Goal: Book appointment/travel/reservation

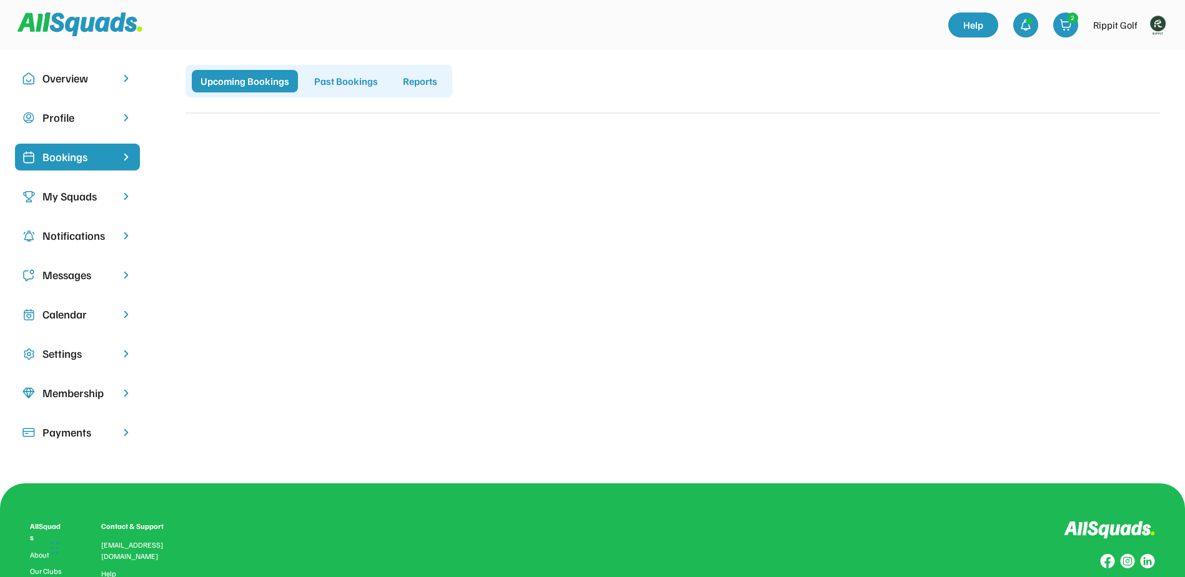
click at [61, 192] on div "My Squads" at bounding box center [77, 196] width 70 height 17
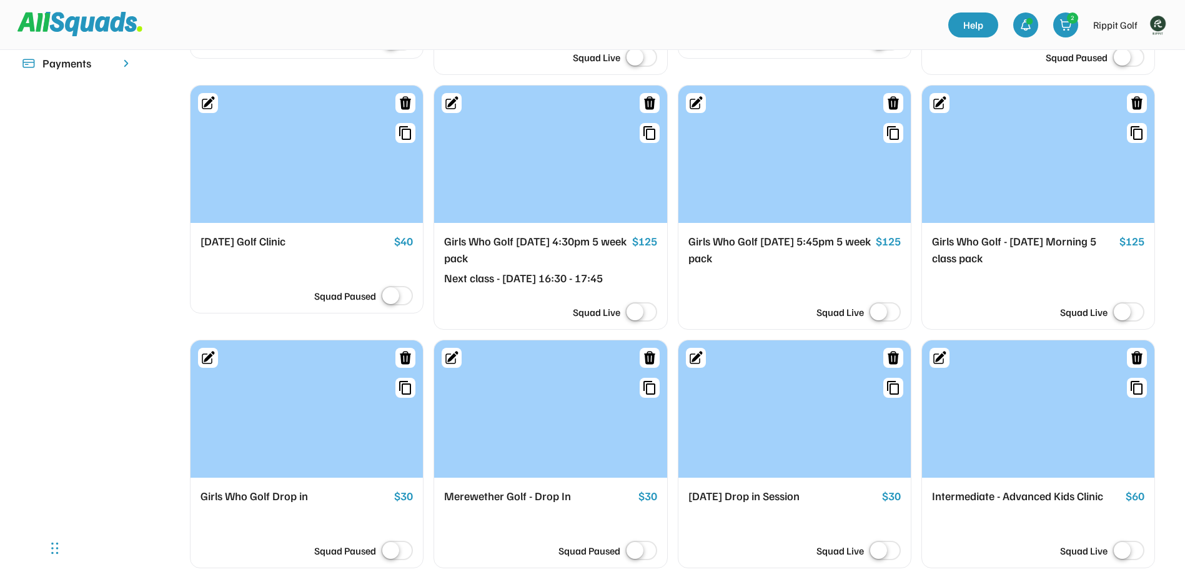
scroll to position [375, 0]
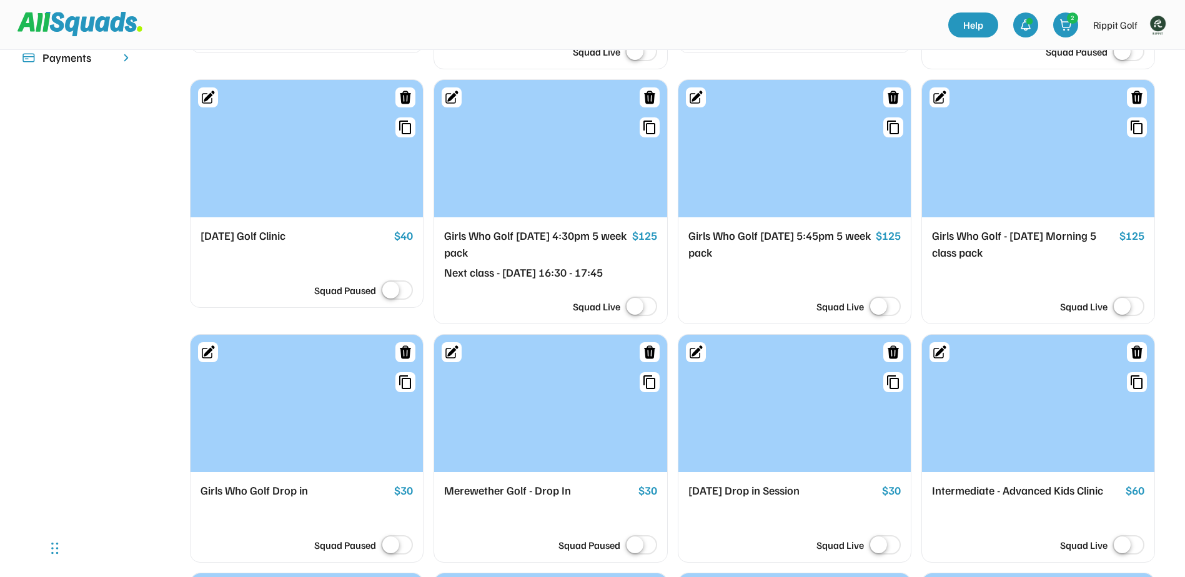
click at [296, 164] on div at bounding box center [307, 148] width 232 height 137
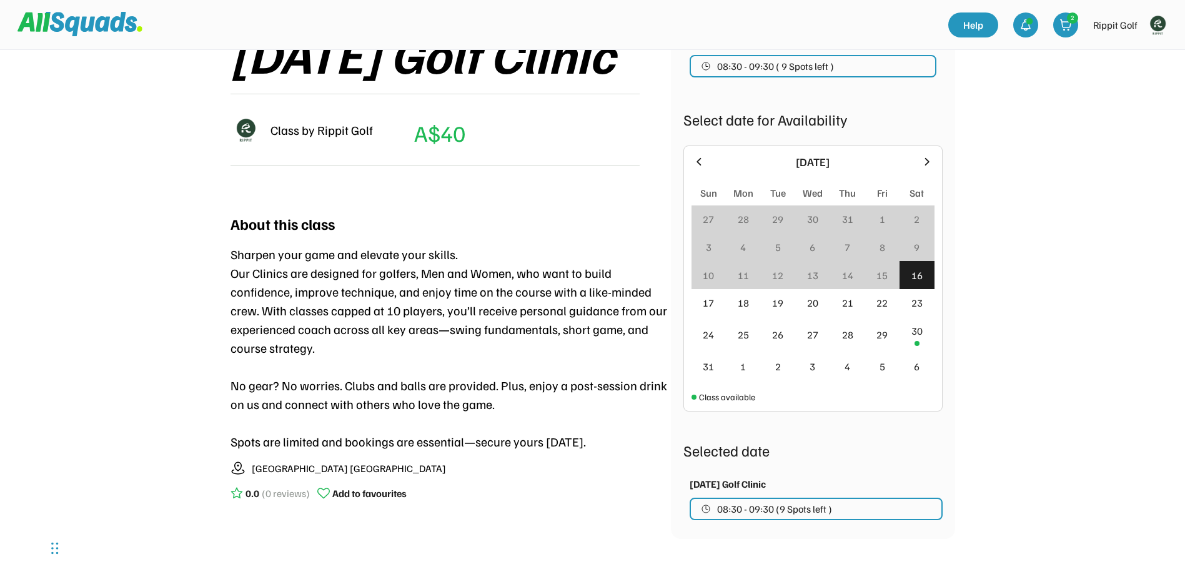
scroll to position [187, 0]
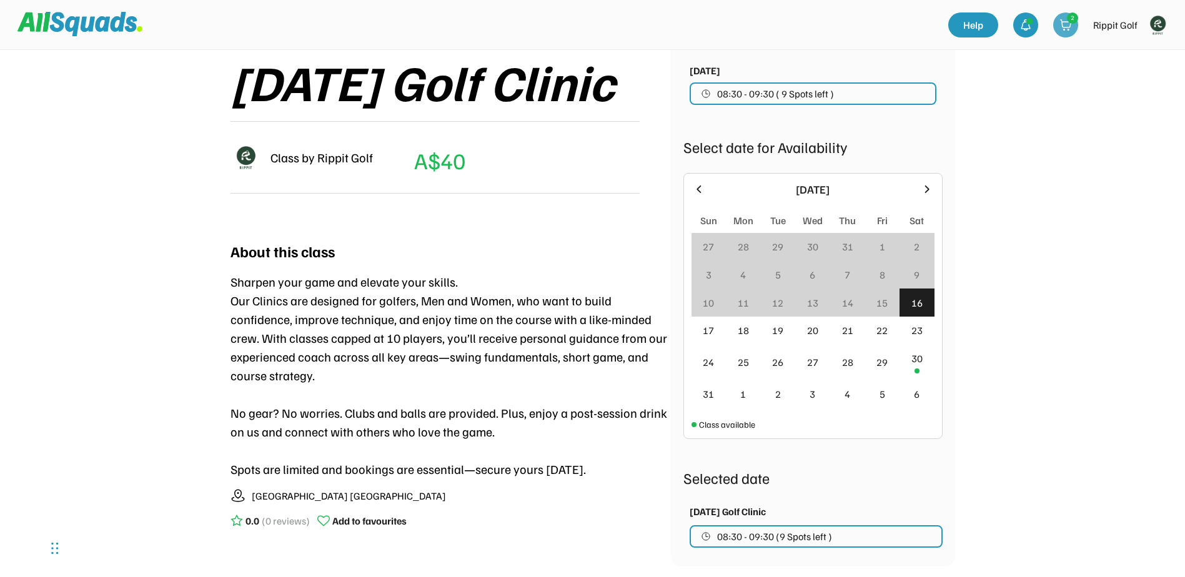
click at [1068, 22] on img at bounding box center [1066, 25] width 12 height 12
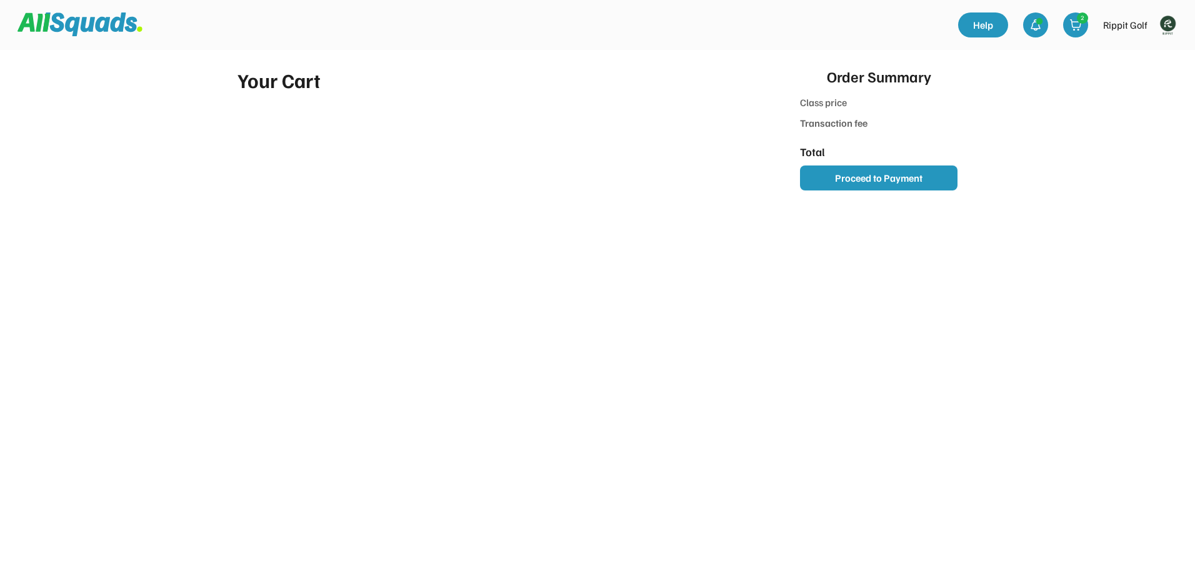
type input "********"
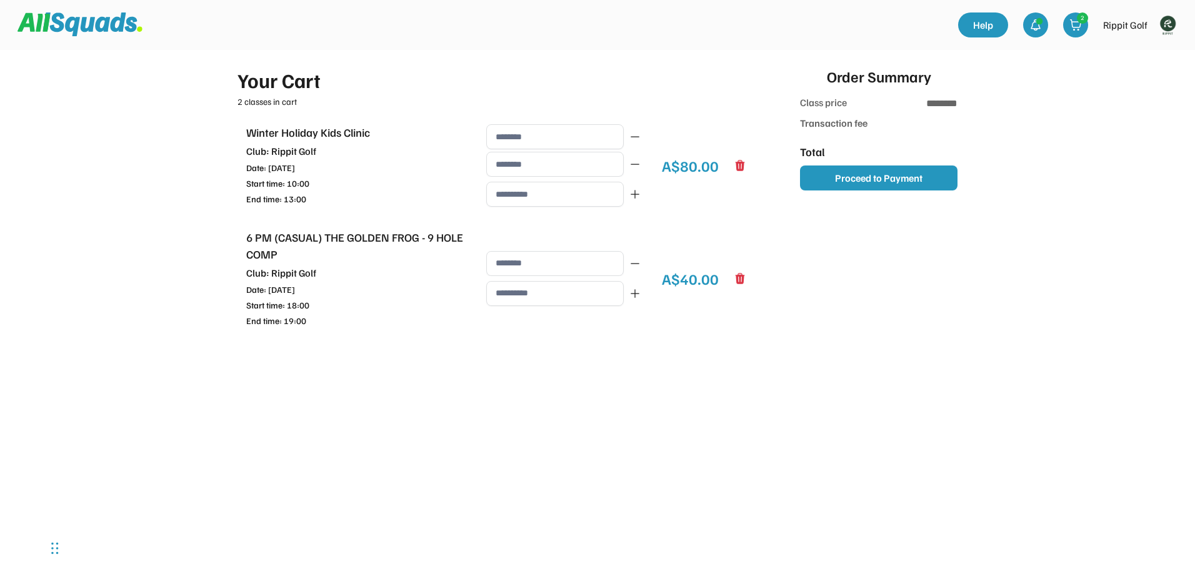
type input "******"
type input "********"
type input "**********"
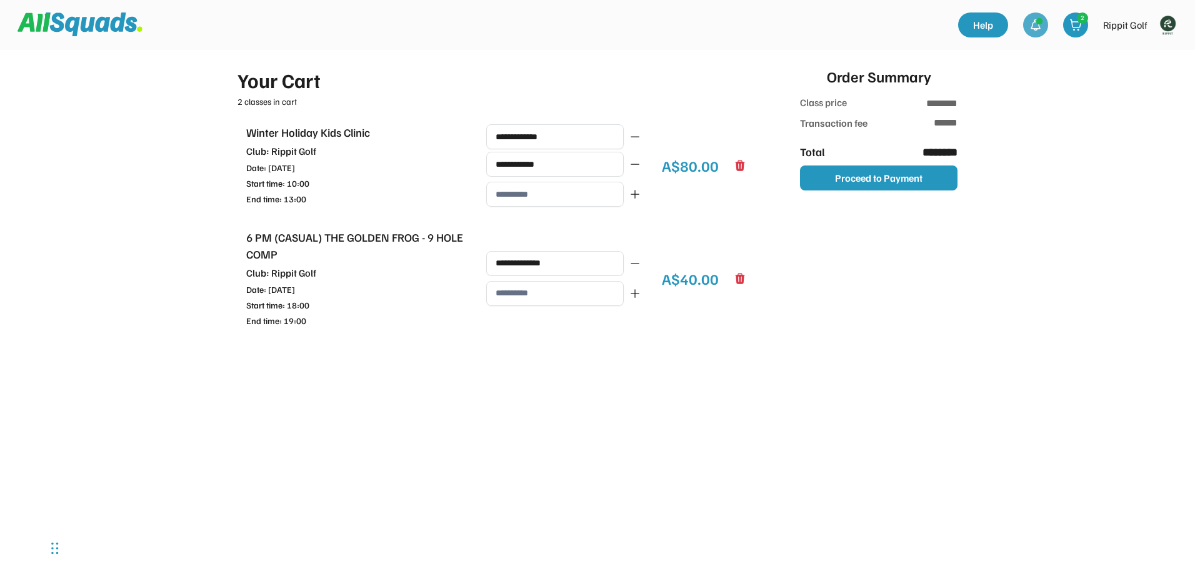
click at [1031, 20] on img at bounding box center [1035, 25] width 12 height 12
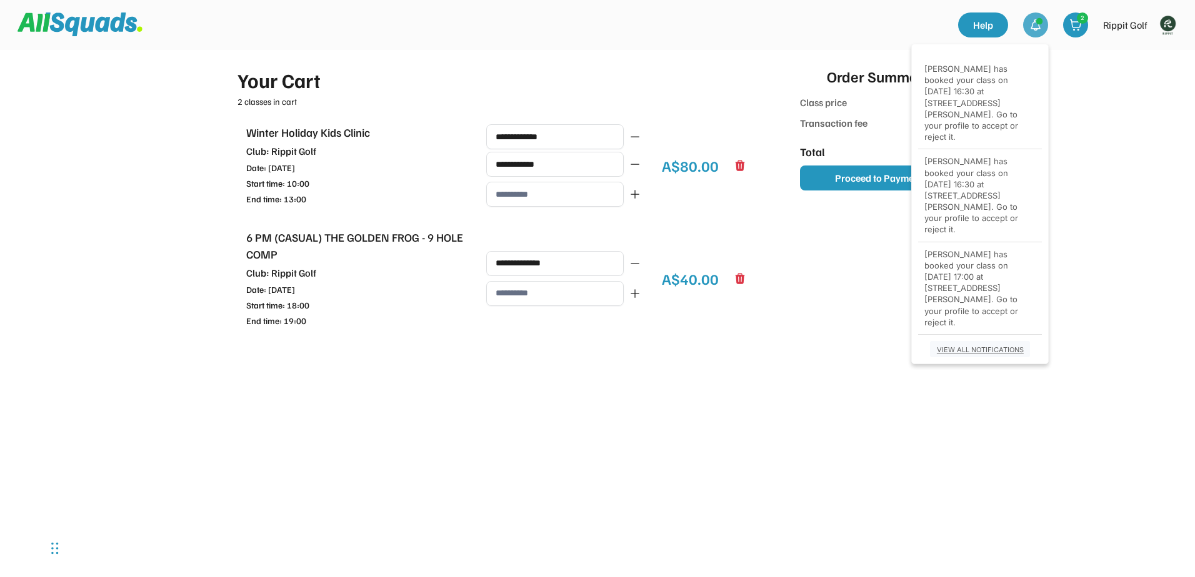
click at [1000, 346] on div "VIEW ALL NOTIFICATIONS" at bounding box center [979, 350] width 91 height 8
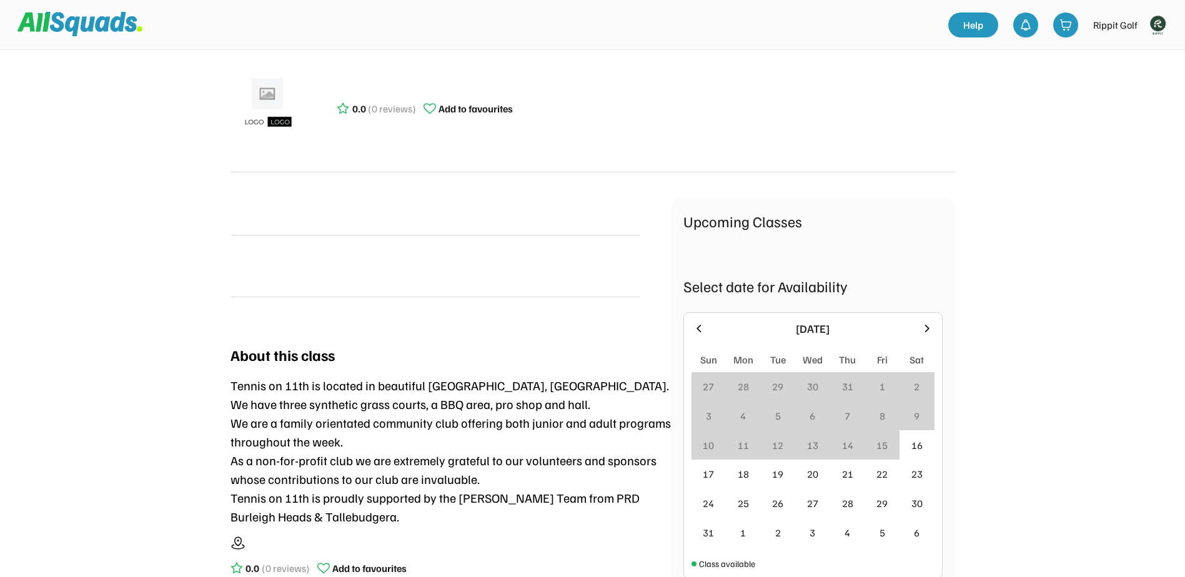
scroll to position [187, 0]
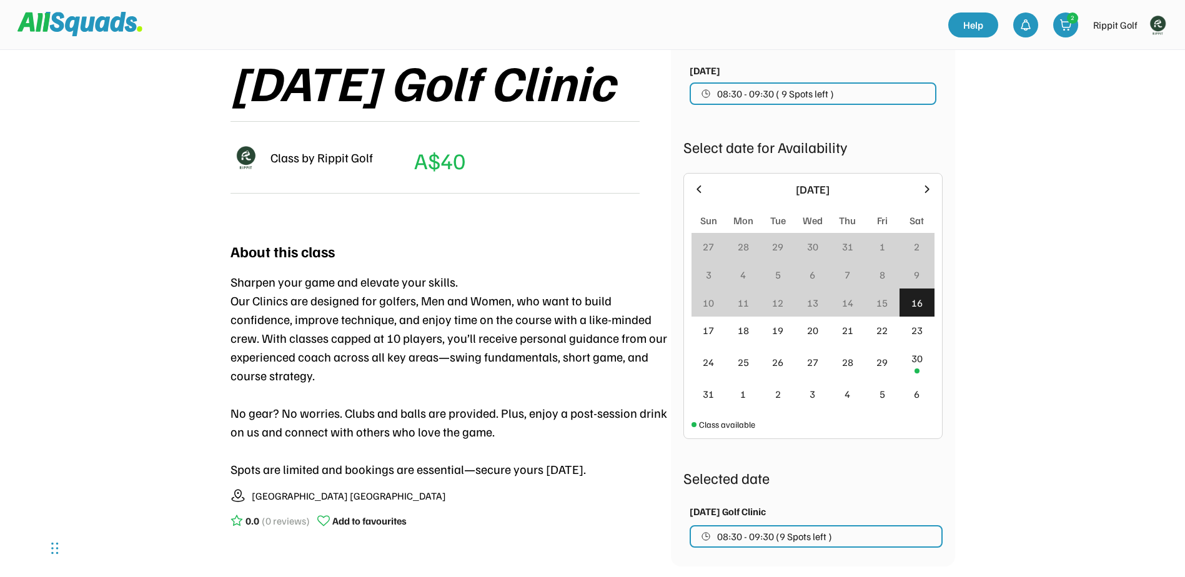
click at [913, 299] on div "16" at bounding box center [917, 303] width 11 height 15
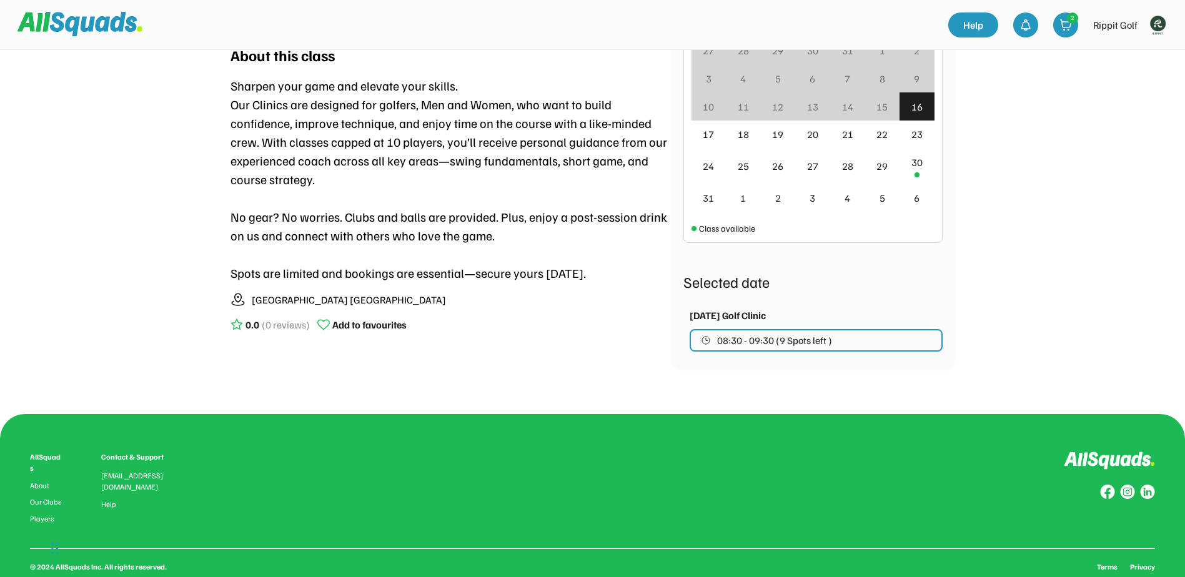
scroll to position [312, 0]
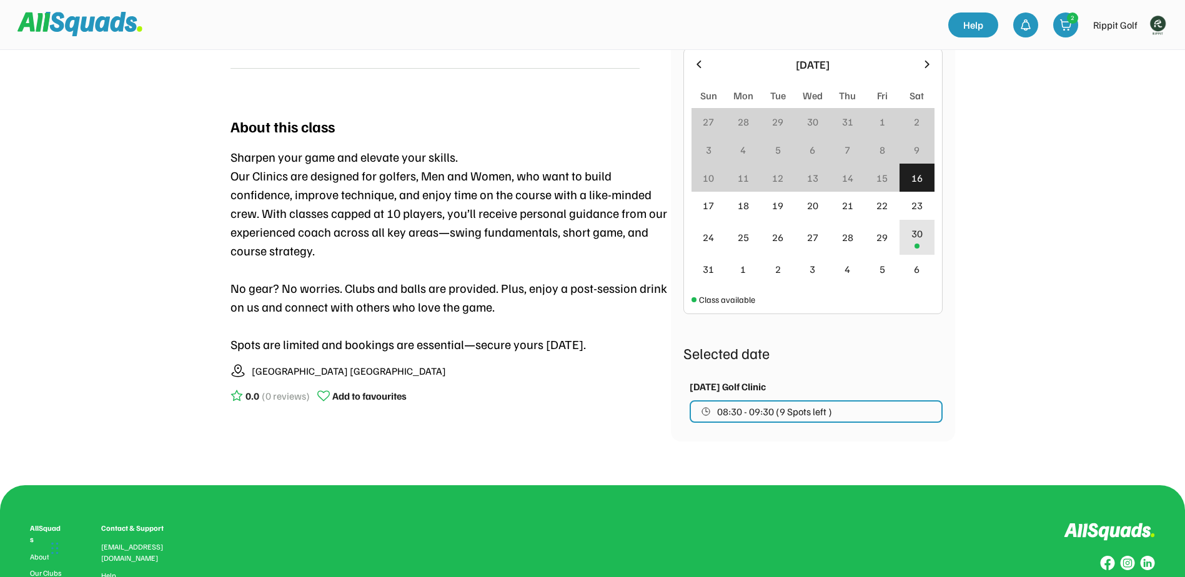
click at [915, 233] on div "30" at bounding box center [917, 233] width 11 height 15
click at [916, 183] on div "16" at bounding box center [917, 178] width 11 height 15
click at [916, 171] on div "16" at bounding box center [917, 178] width 11 height 15
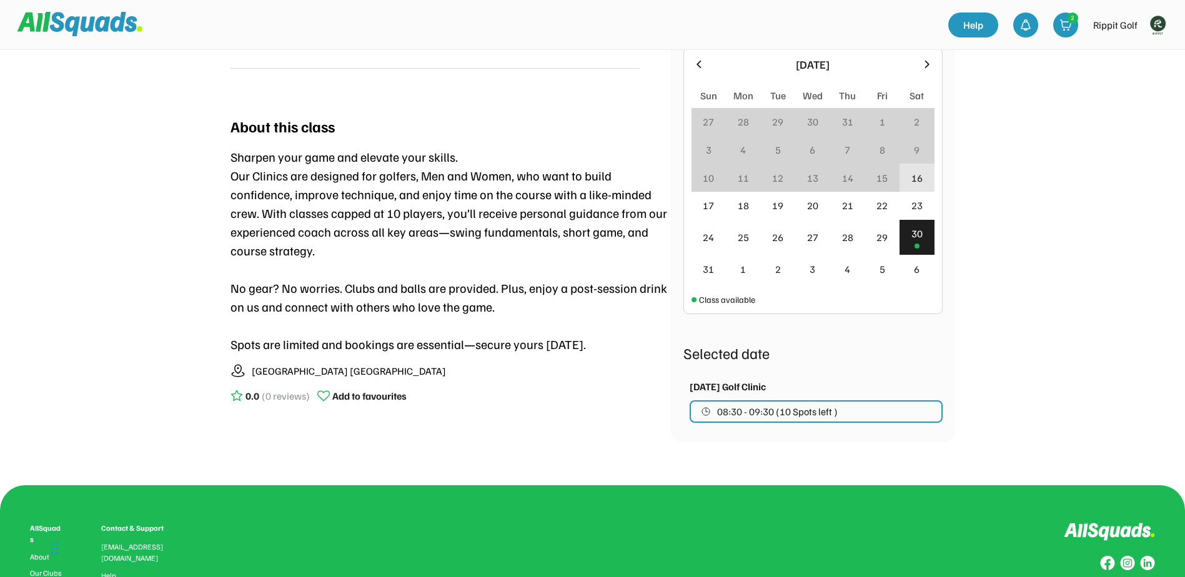
click at [952, 200] on div "Upcoming Classes Sat 16 August, 2025 08:30 - 09:30 ( 9 Spots left ) Select date…" at bounding box center [813, 163] width 284 height 557
click at [927, 201] on div "23" at bounding box center [917, 206] width 35 height 28
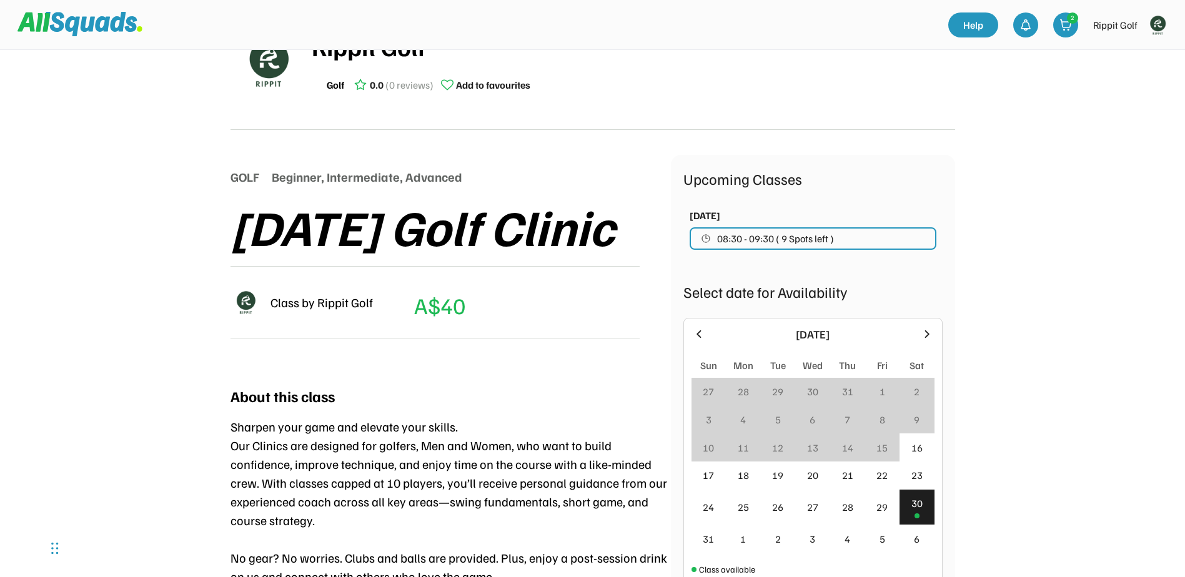
scroll to position [62, 0]
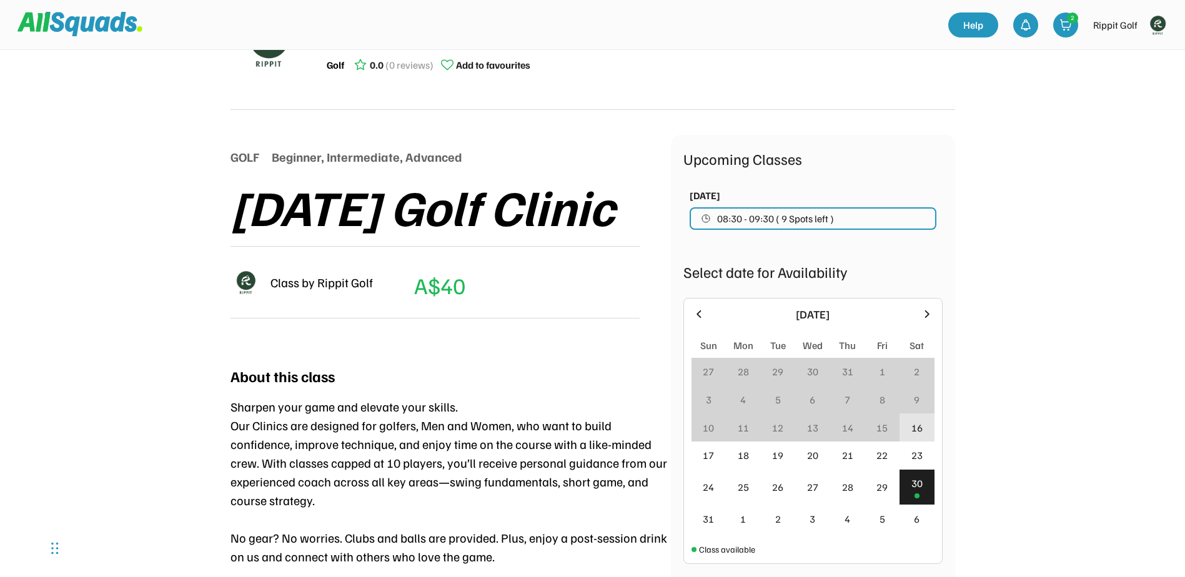
click at [907, 425] on div "16" at bounding box center [917, 428] width 35 height 28
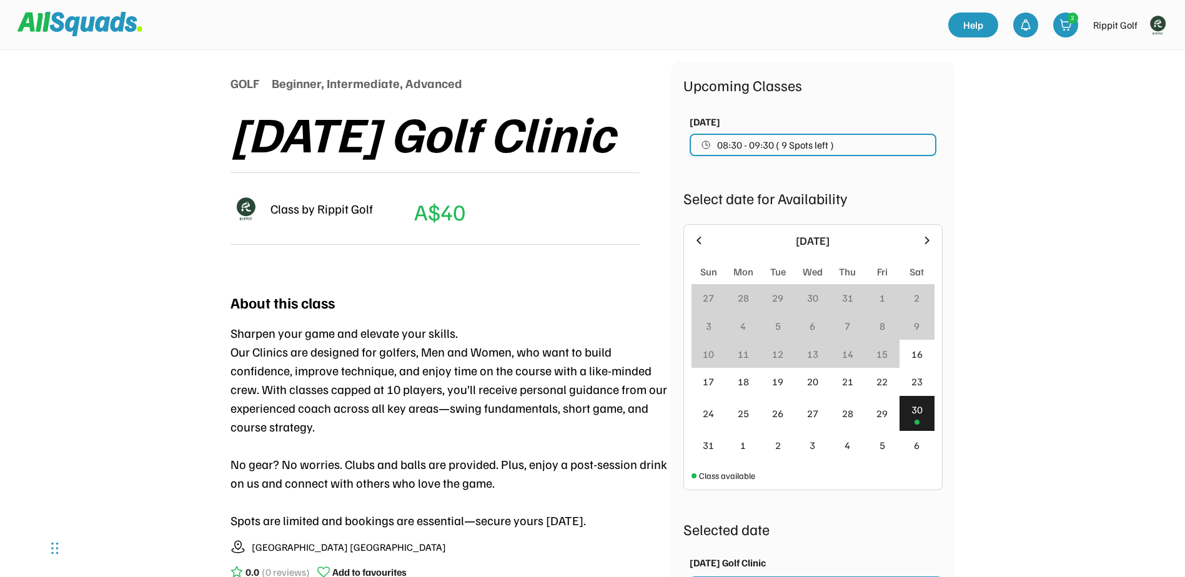
scroll to position [250, 0]
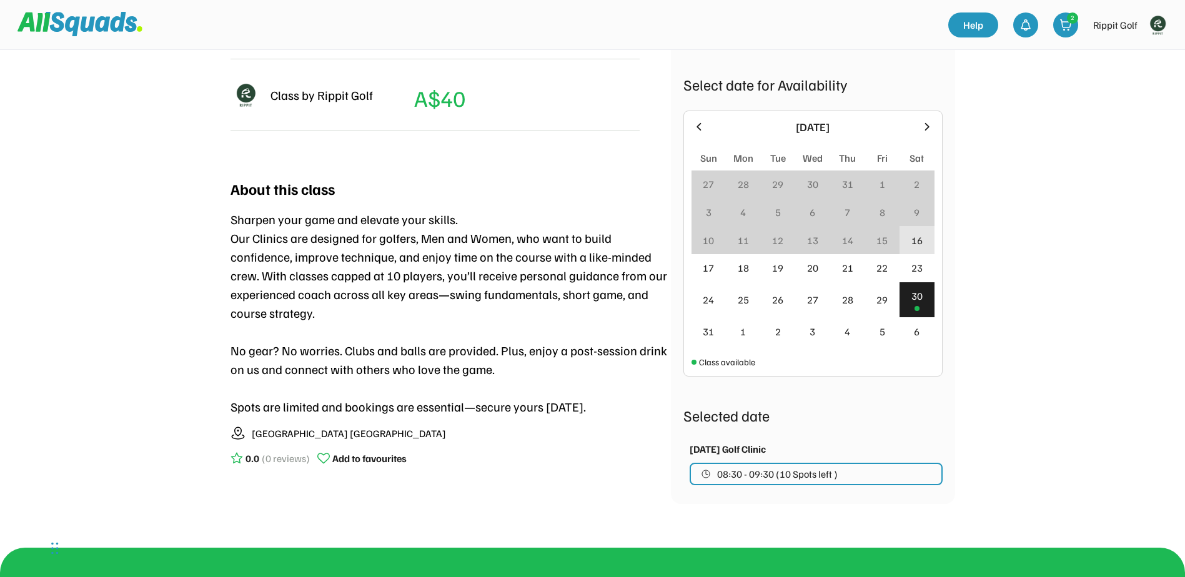
click at [917, 233] on div "16" at bounding box center [917, 240] width 11 height 15
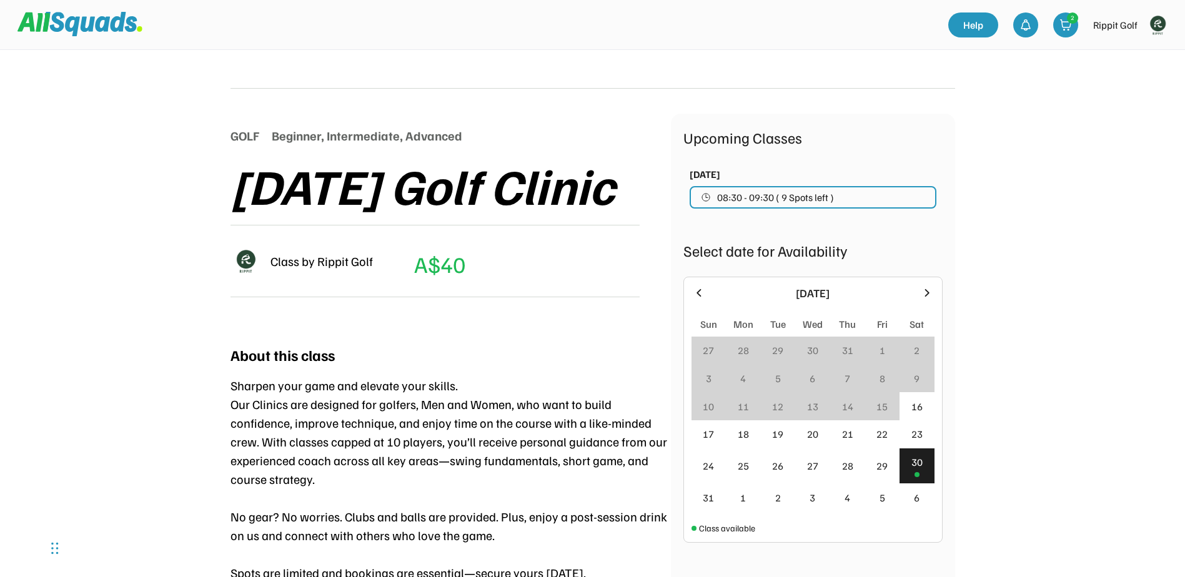
scroll to position [62, 0]
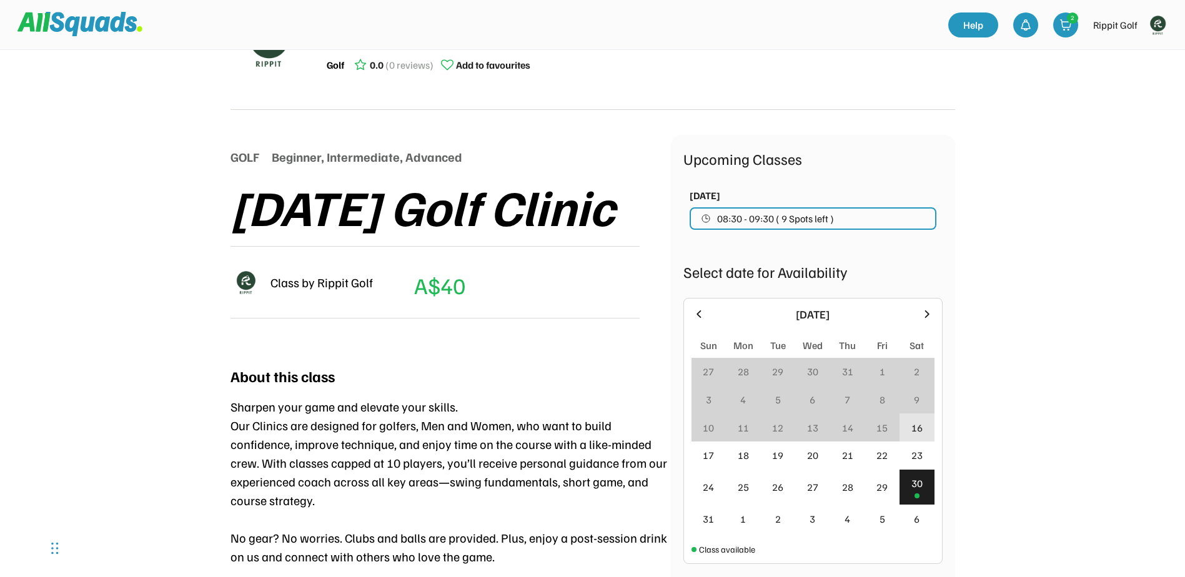
click at [912, 430] on div "16" at bounding box center [917, 427] width 11 height 15
drag, startPoint x: 912, startPoint y: 430, endPoint x: 1134, endPoint y: 392, distance: 225.6
click at [1146, 397] on div "Rippit Golf Golf 0.0 (0 reviews) Add to favourites GOLF Beginner, Intermediate,…" at bounding box center [592, 465] width 1185 height 1055
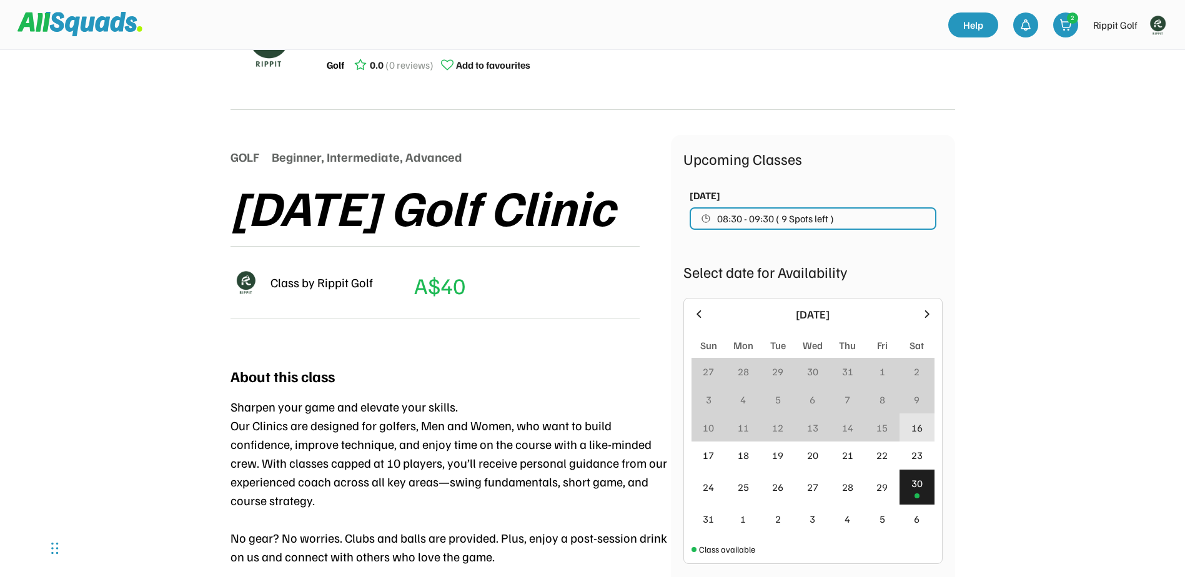
click at [922, 426] on div "16" at bounding box center [917, 427] width 11 height 15
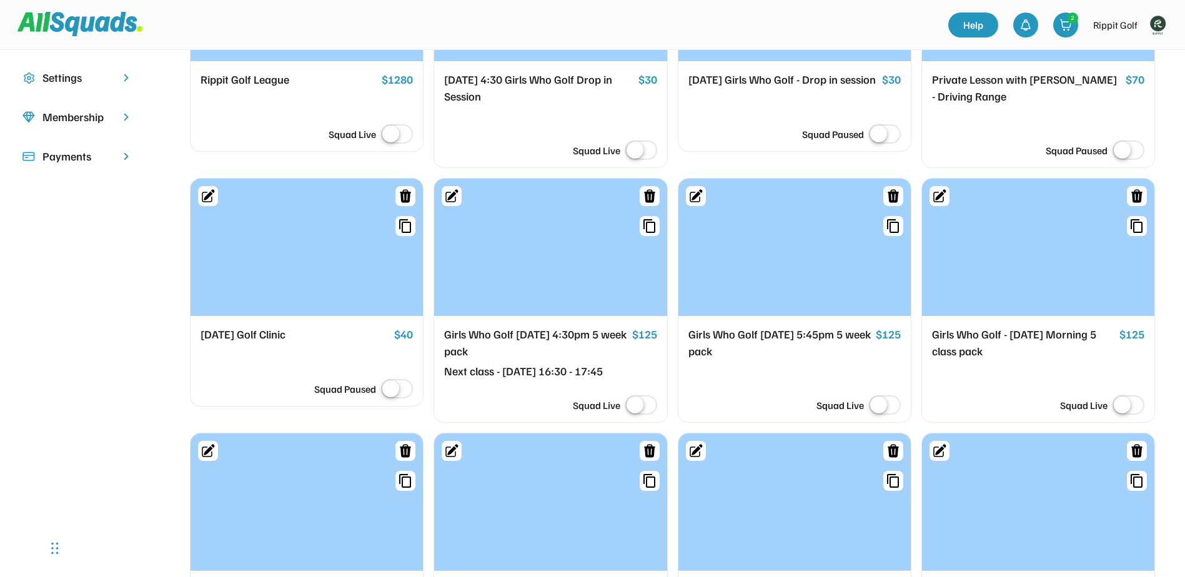
scroll to position [281, 0]
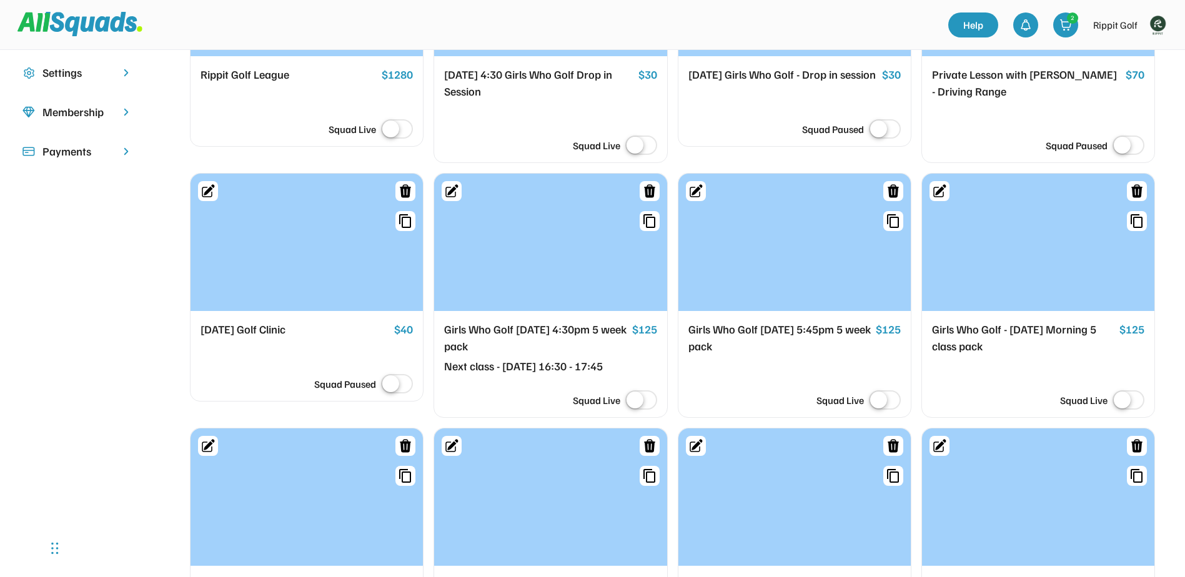
click at [313, 239] on div at bounding box center [307, 242] width 232 height 137
